Goal: Obtain resource: Obtain resource

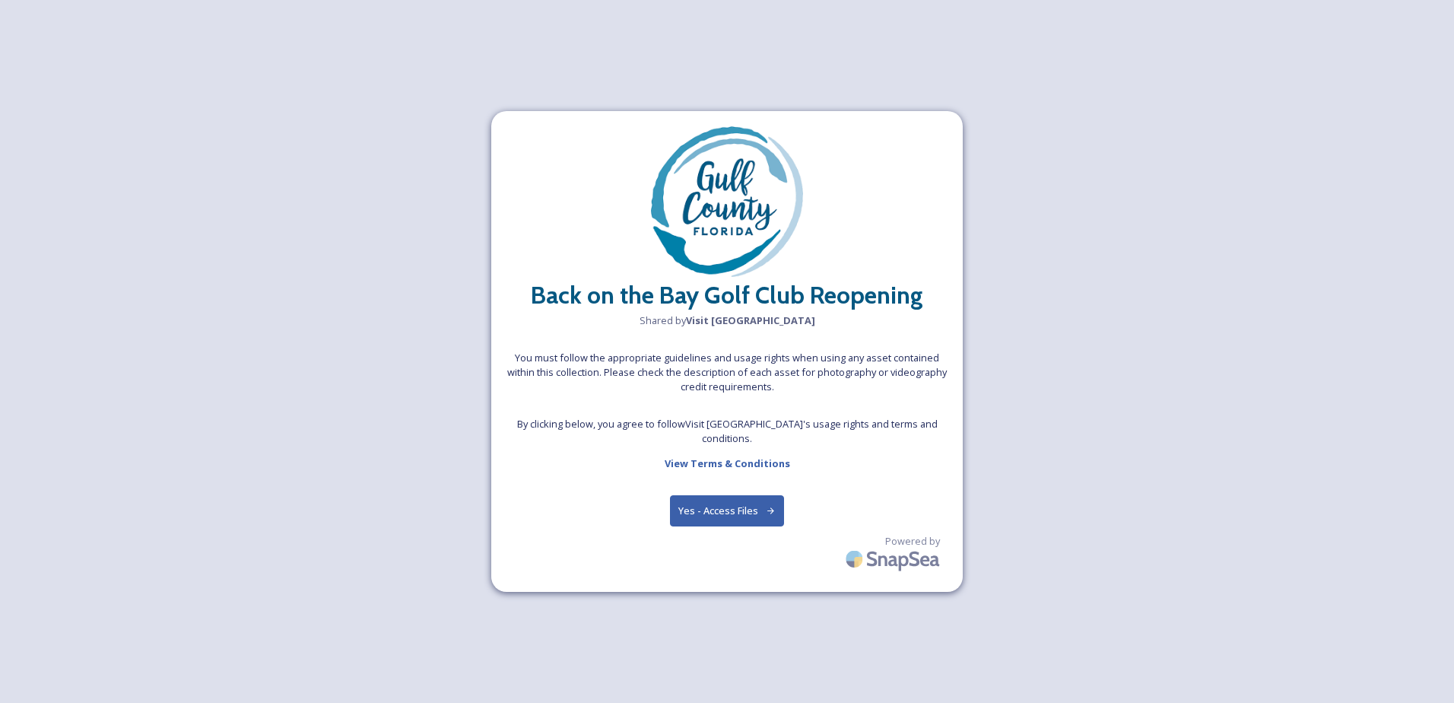
click at [748, 497] on button "Yes - Access Files" at bounding box center [727, 510] width 114 height 31
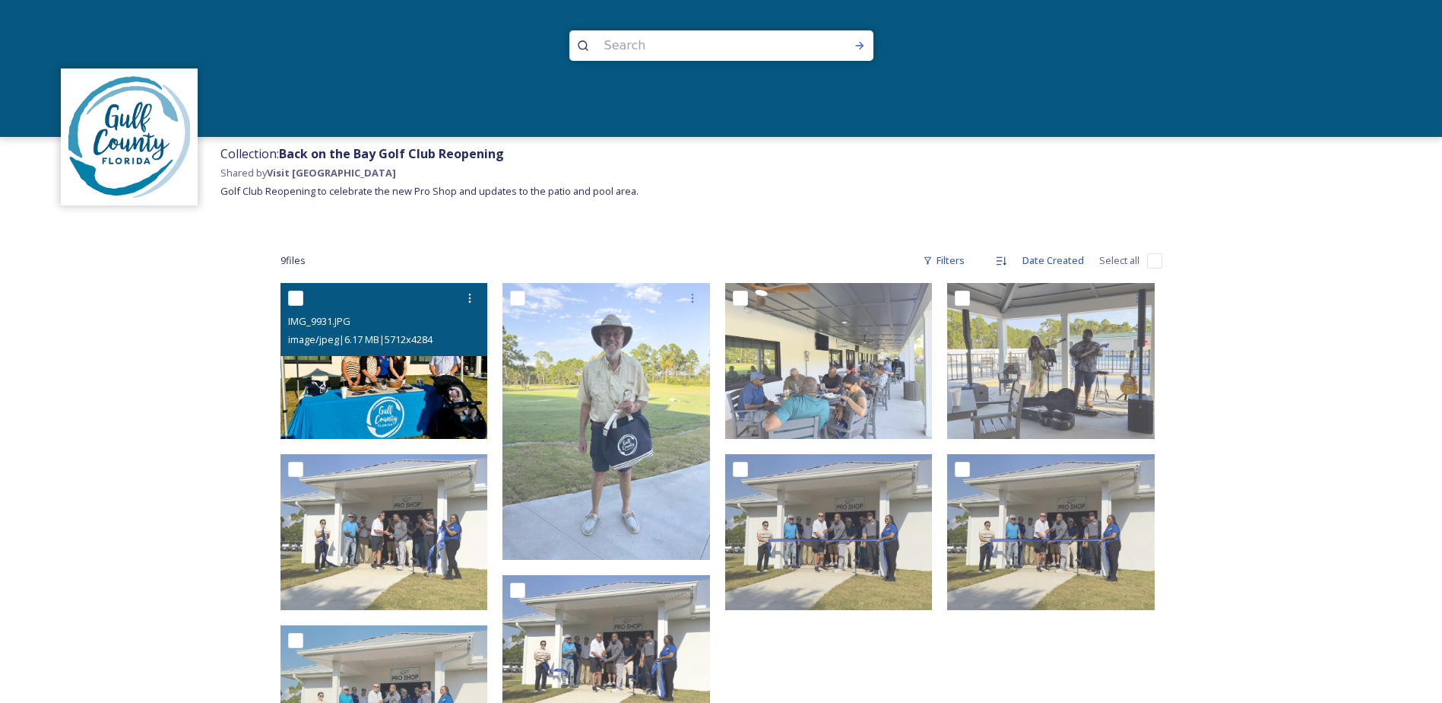
click at [347, 376] on img at bounding box center [385, 361] width 208 height 156
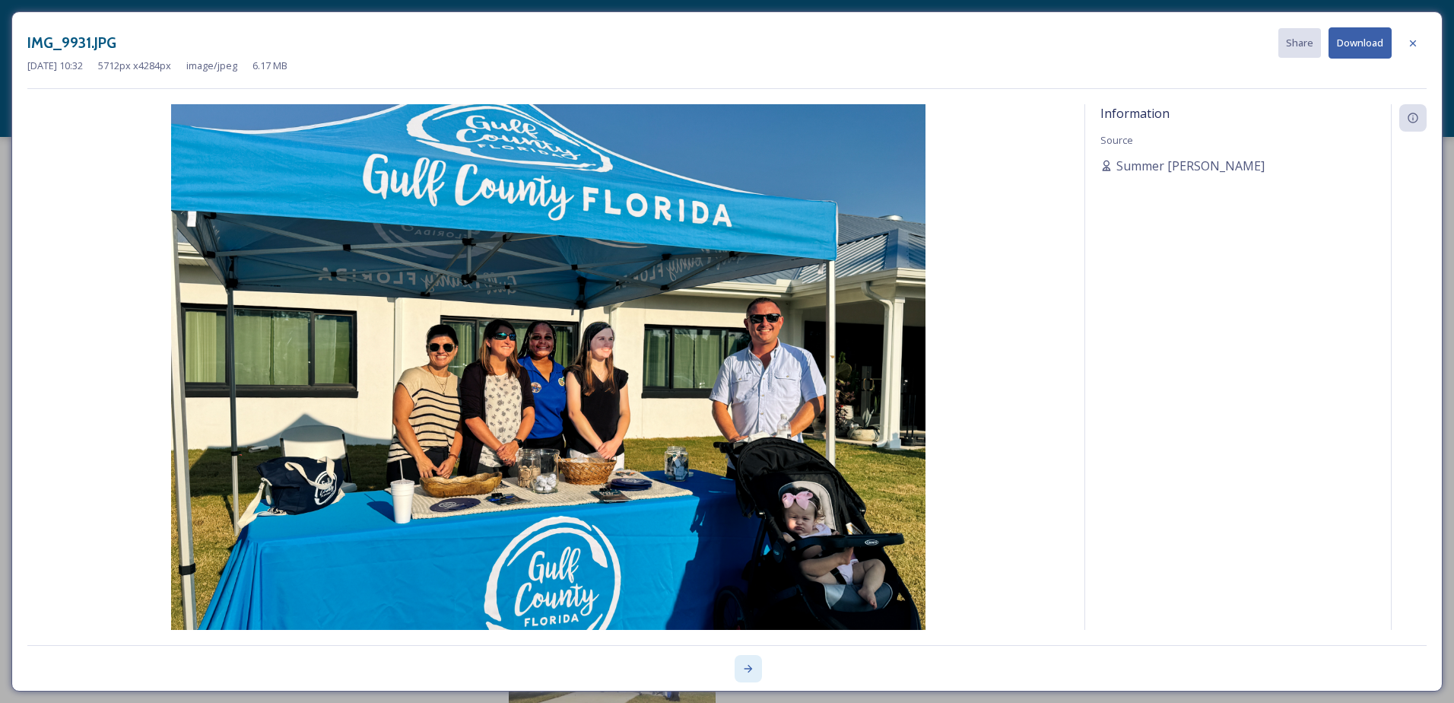
click at [743, 665] on icon at bounding box center [748, 668] width 12 height 12
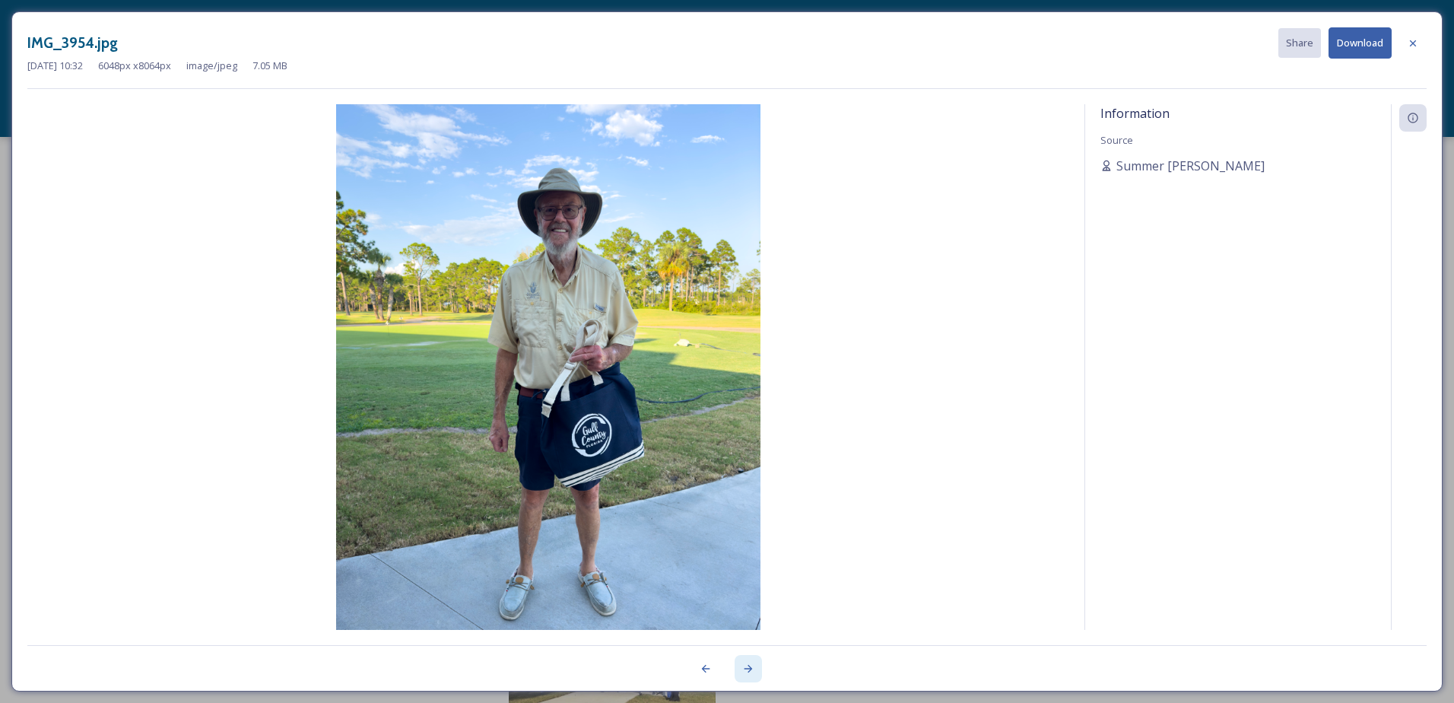
click at [745, 667] on icon at bounding box center [748, 668] width 12 height 12
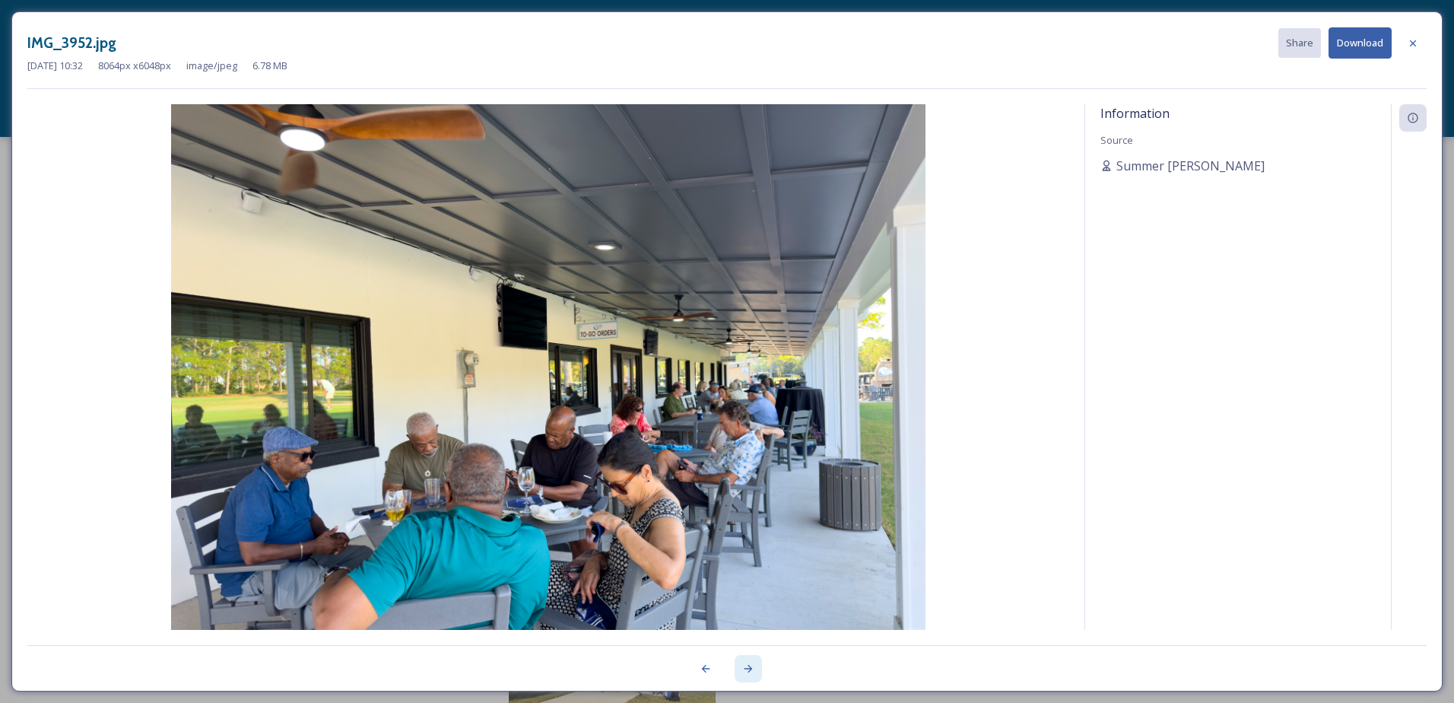
click at [746, 666] on icon at bounding box center [748, 668] width 12 height 12
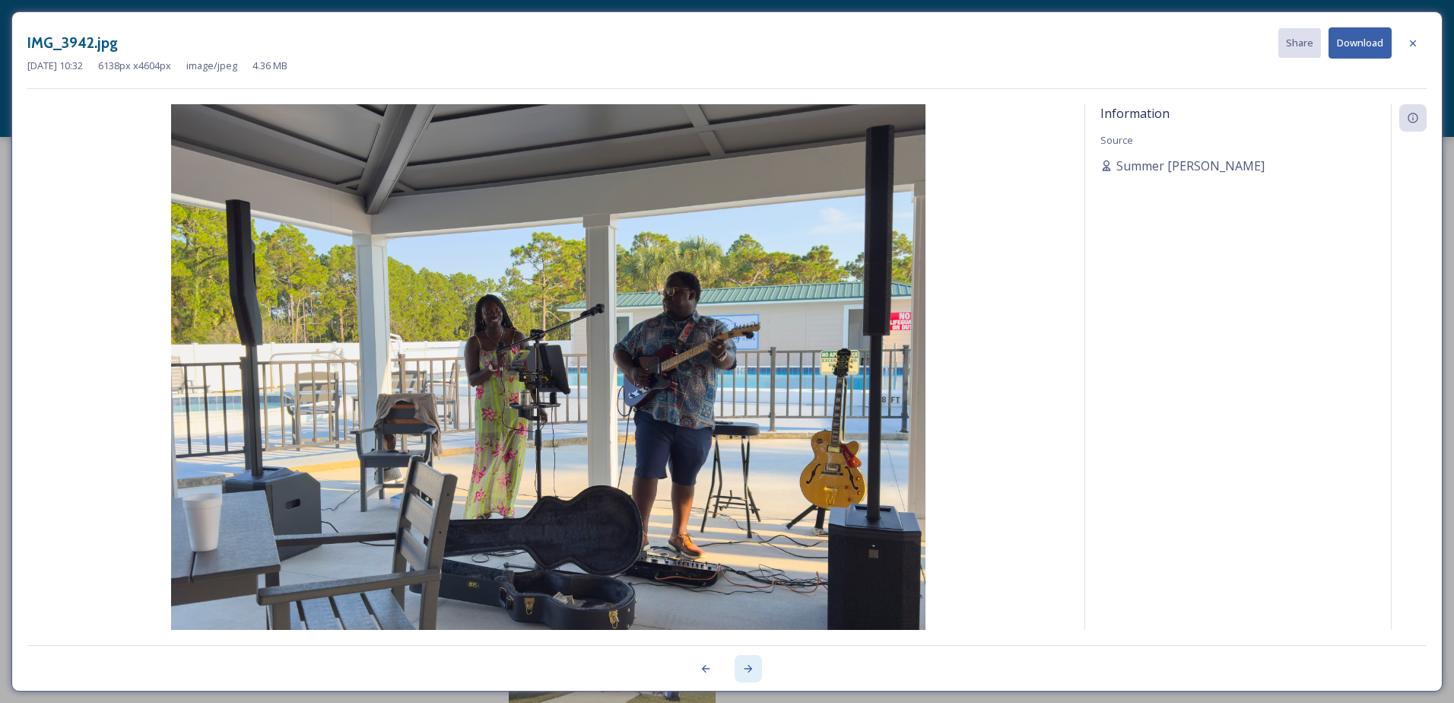
click at [747, 665] on icon at bounding box center [748, 668] width 12 height 12
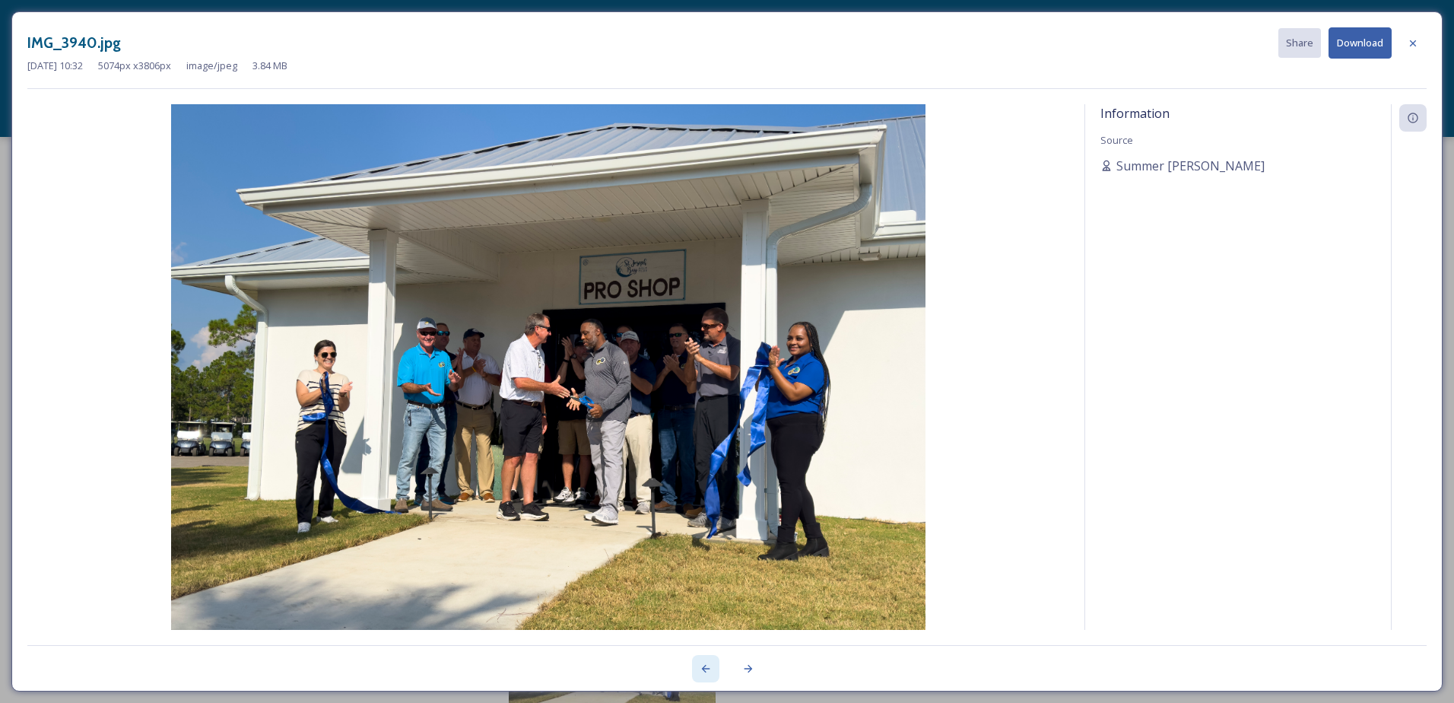
click at [703, 668] on icon at bounding box center [706, 669] width 8 height 8
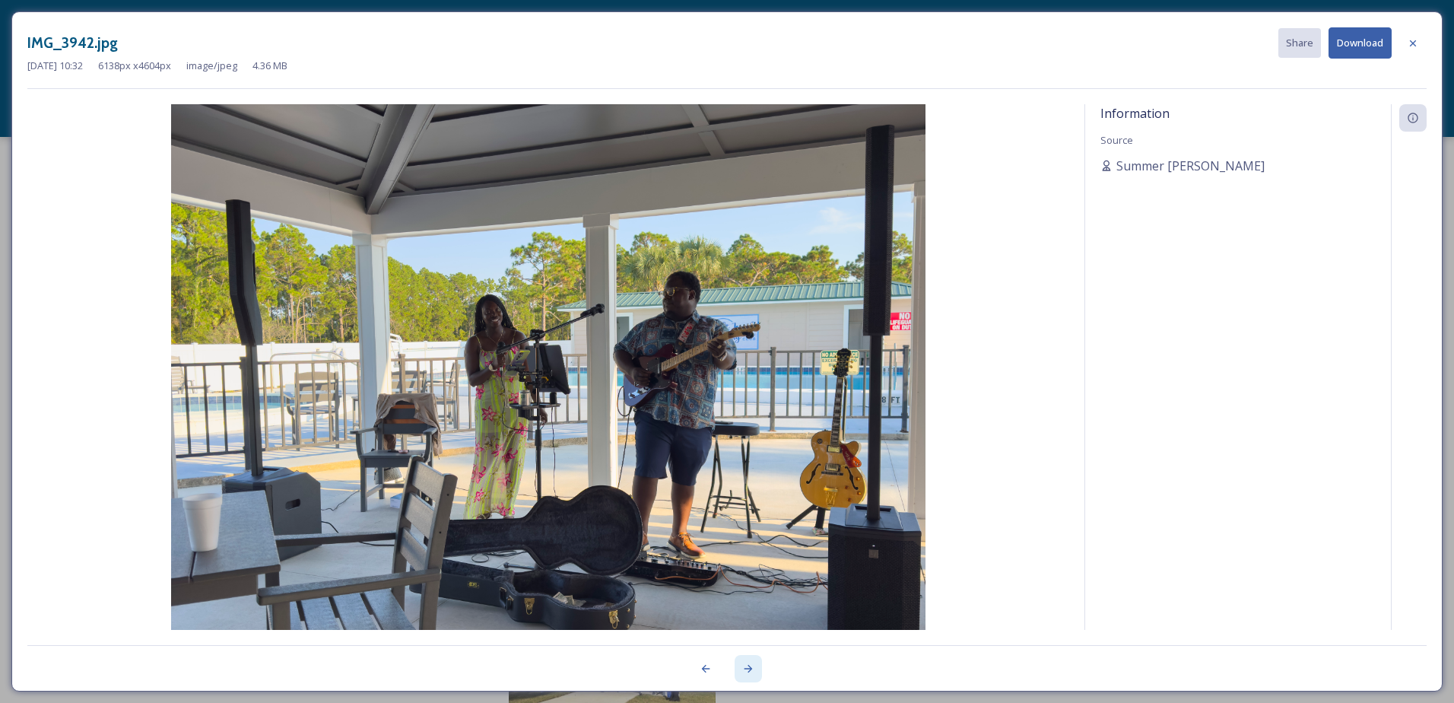
click at [752, 668] on icon at bounding box center [748, 669] width 8 height 8
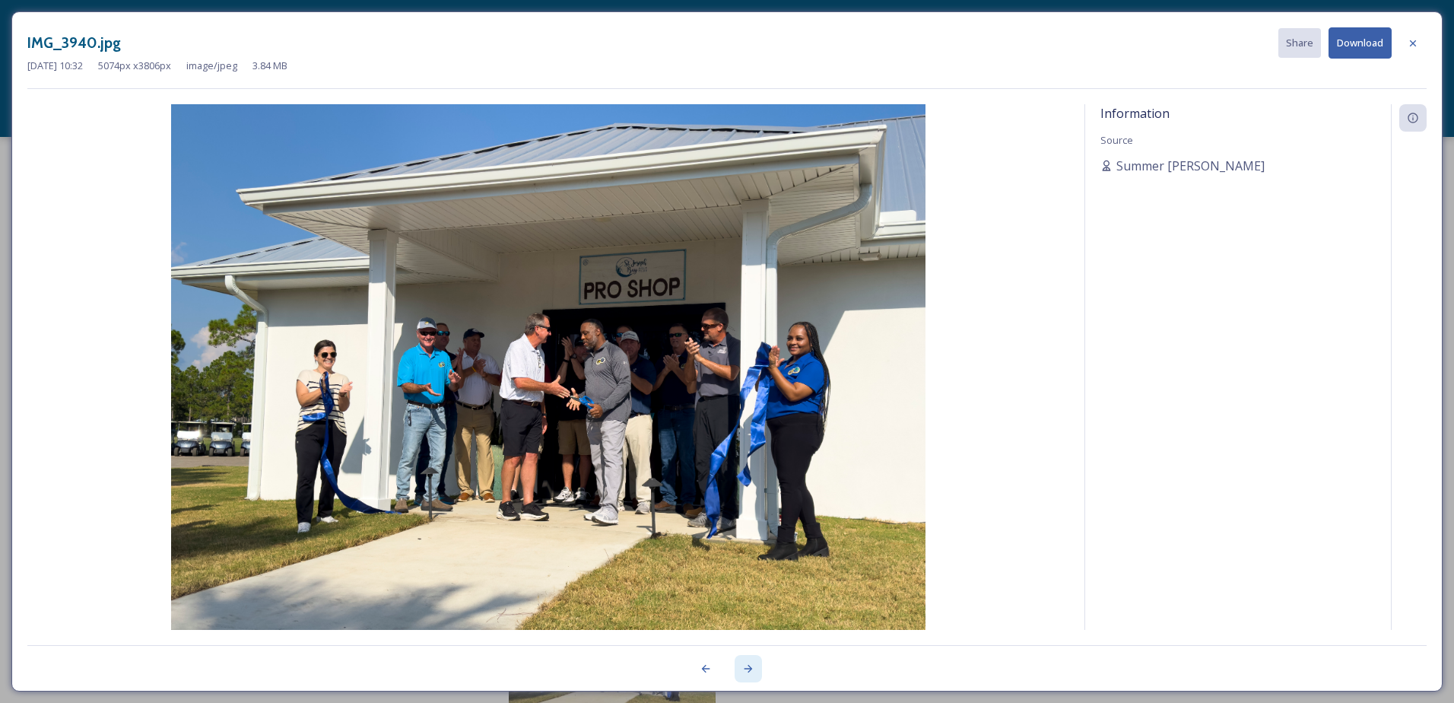
click at [752, 668] on icon at bounding box center [748, 669] width 8 height 8
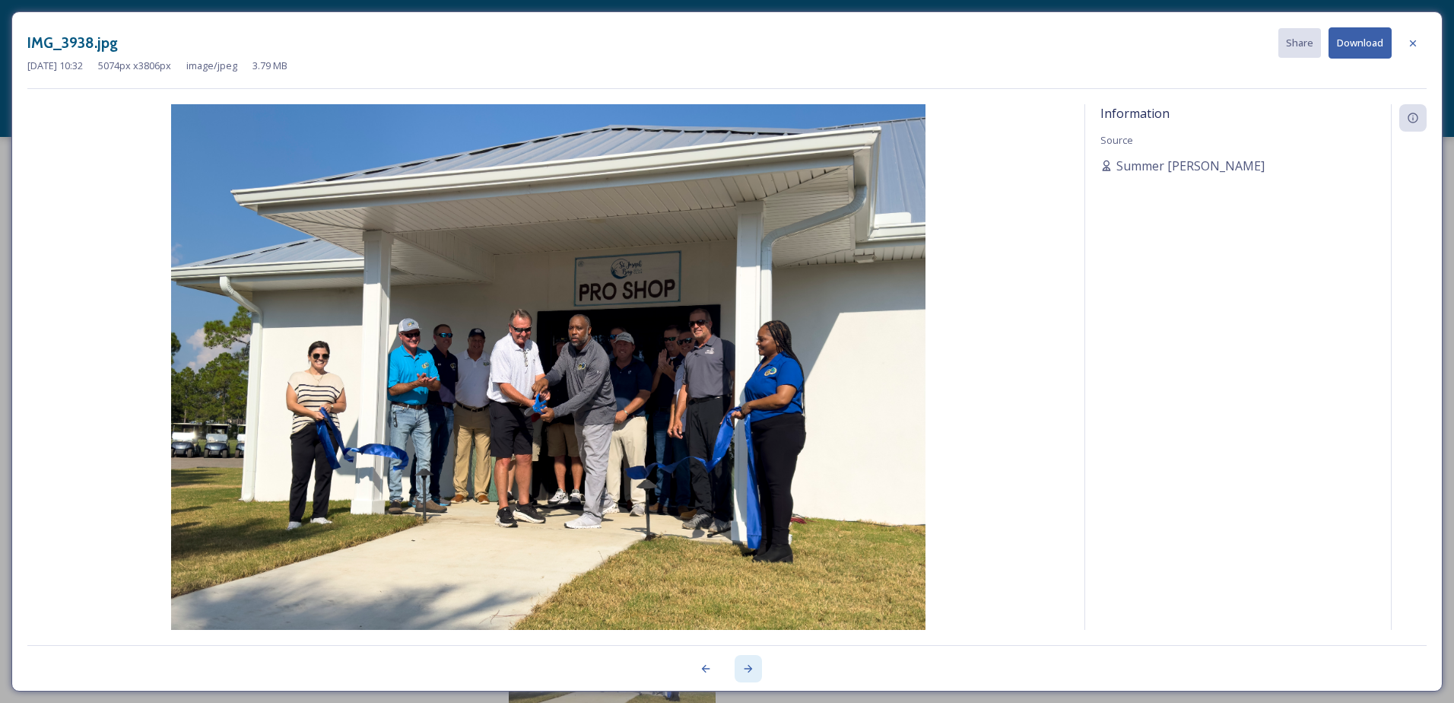
click at [752, 668] on icon at bounding box center [748, 669] width 8 height 8
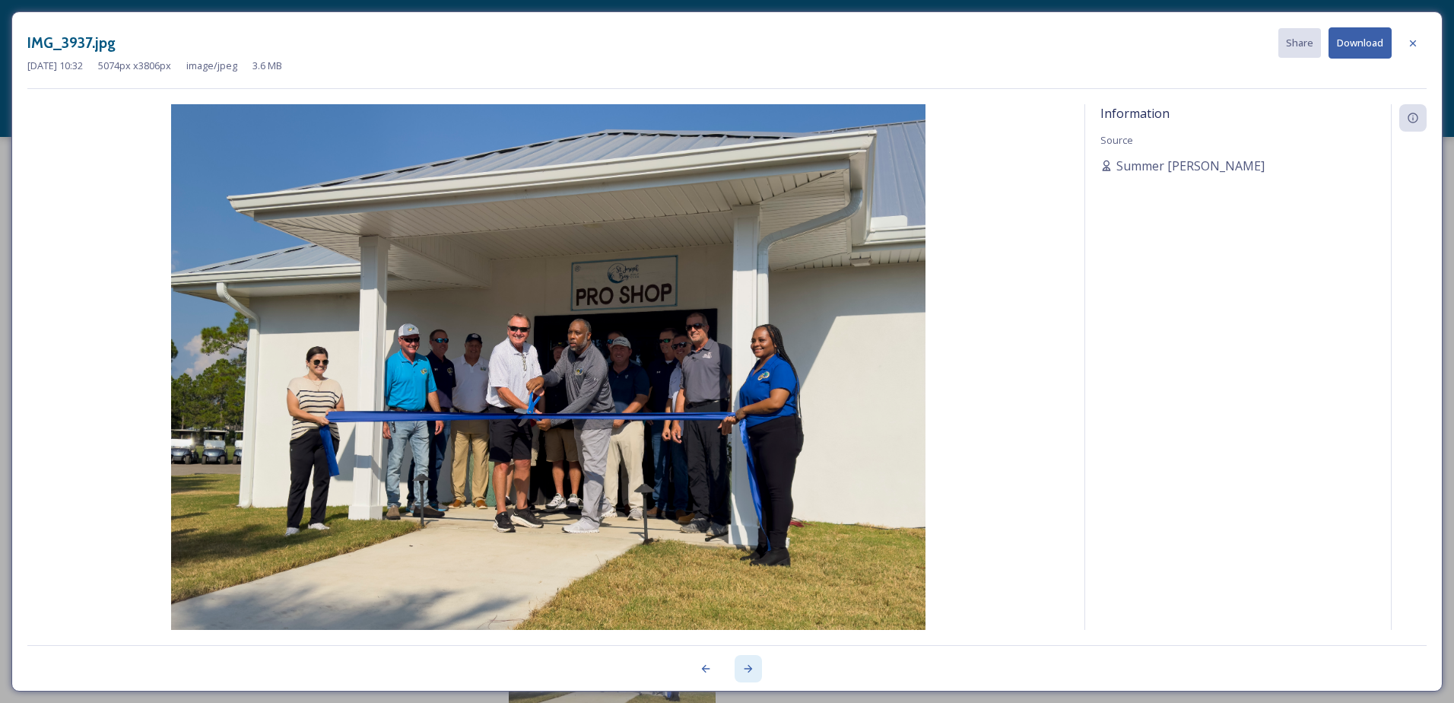
click at [752, 668] on icon at bounding box center [748, 669] width 8 height 8
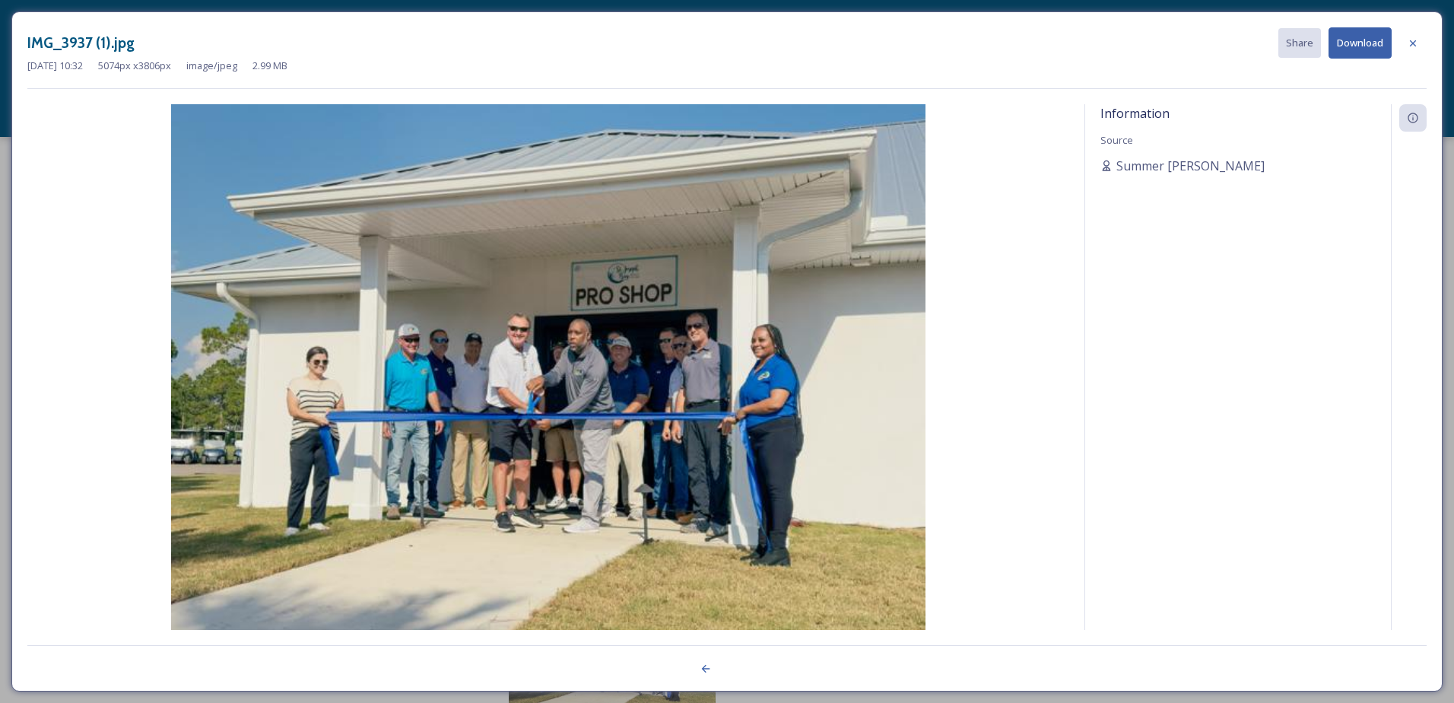
click at [752, 668] on div at bounding box center [726, 660] width 1399 height 30
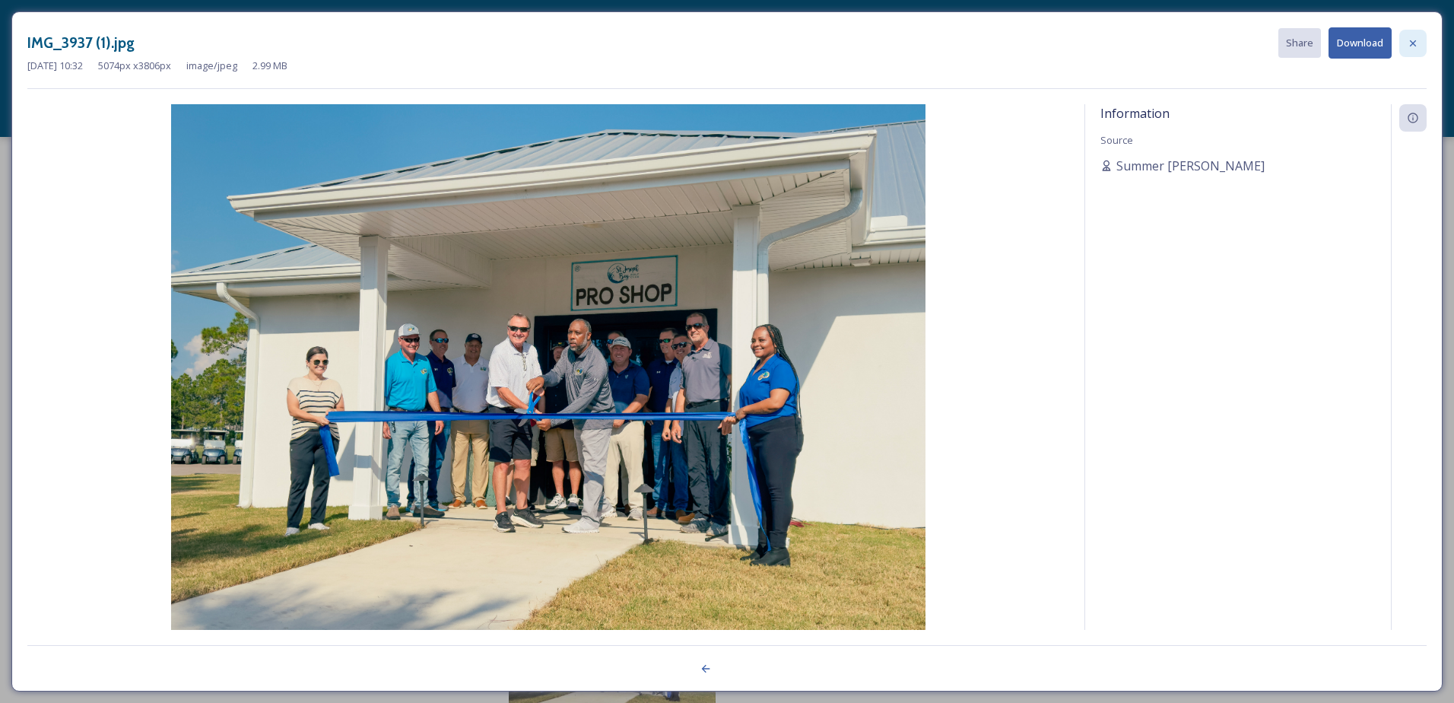
click at [1407, 45] on icon at bounding box center [1413, 43] width 12 height 12
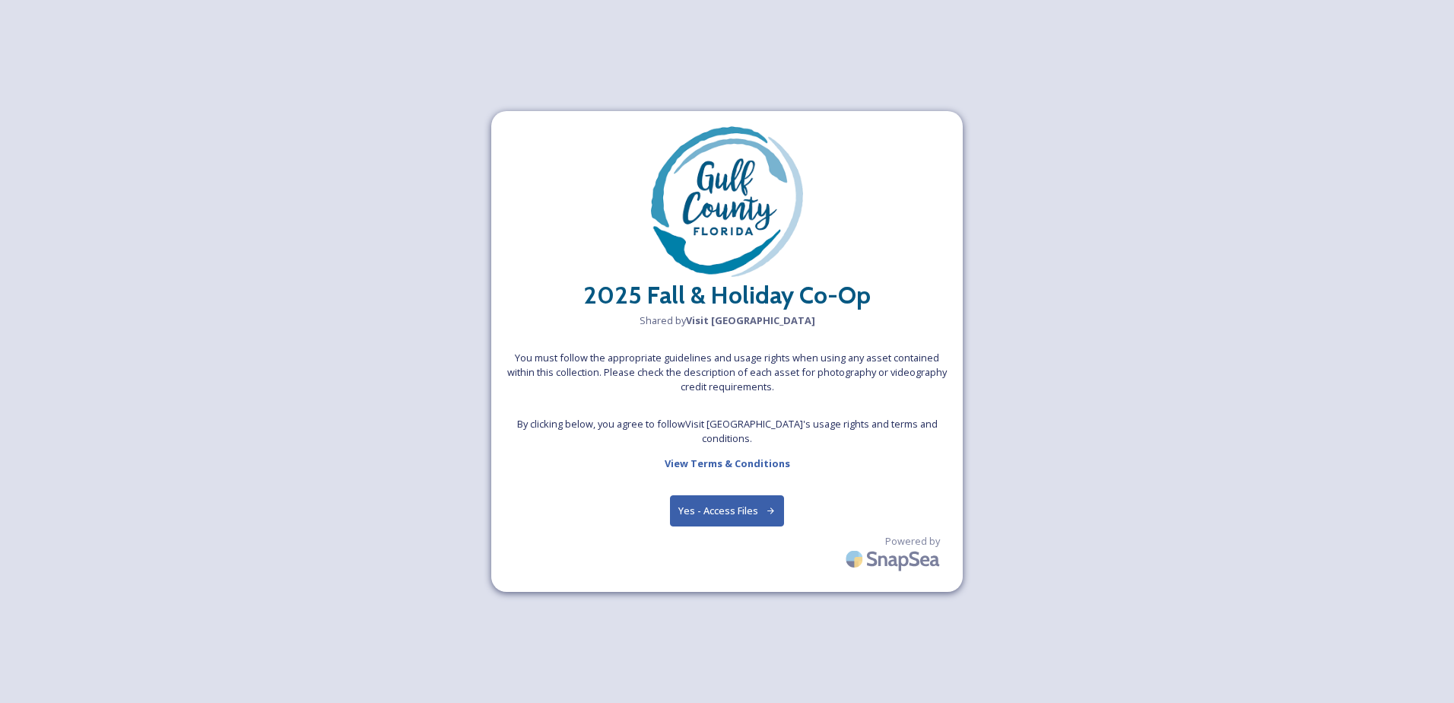
click at [717, 502] on button "Yes - Access Files" at bounding box center [727, 510] width 114 height 31
